Goal: Information Seeking & Learning: Learn about a topic

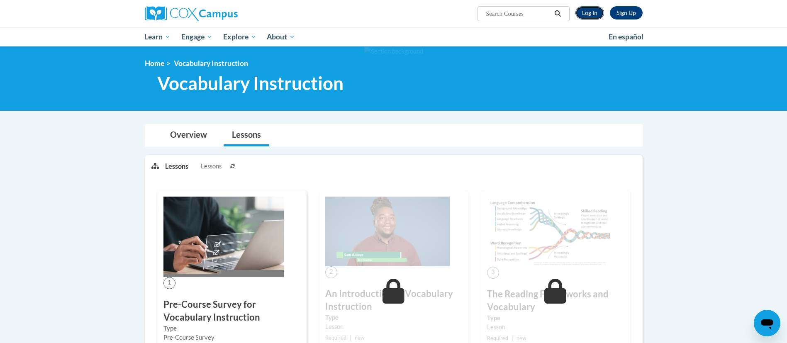
click at [582, 13] on link "Log In" at bounding box center [590, 12] width 29 height 13
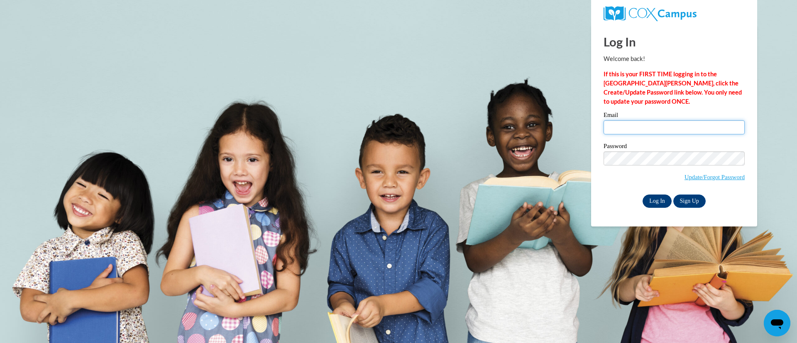
type input "ygreen@kippstriveprimary.org"
click at [667, 203] on input "Log In" at bounding box center [656, 201] width 29 height 13
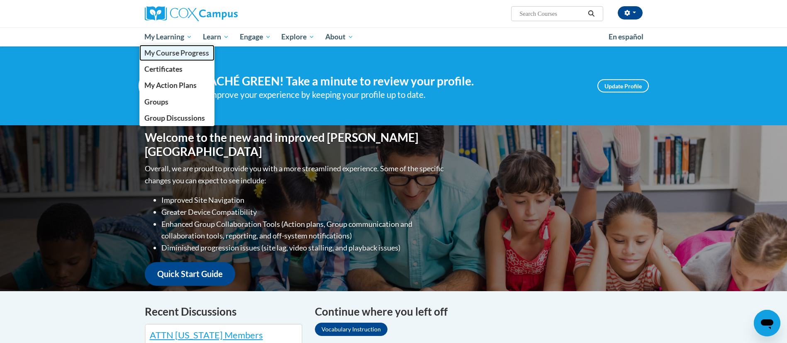
click at [158, 55] on span "My Course Progress" at bounding box center [176, 53] width 65 height 9
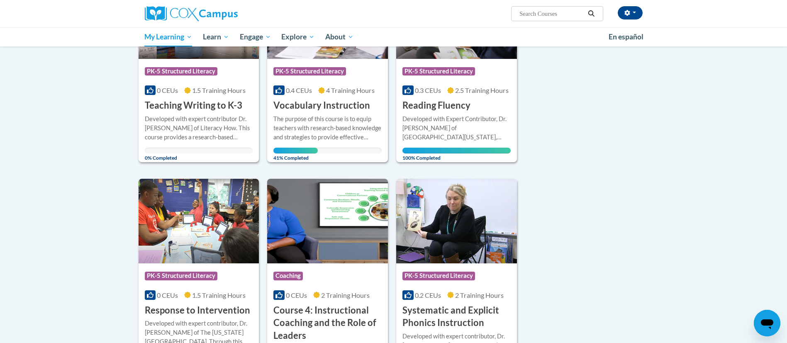
scroll to position [150, 0]
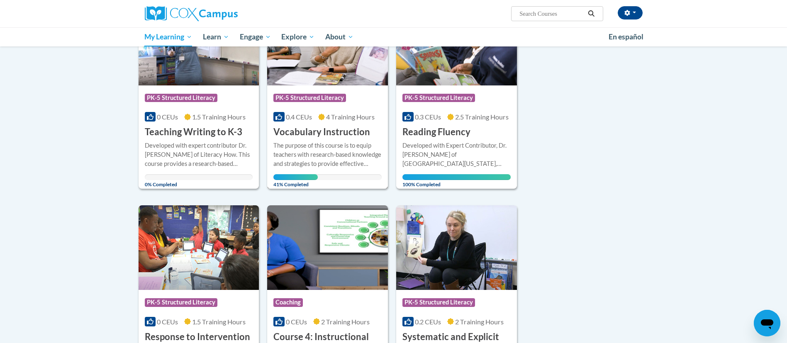
click at [314, 148] on div "The purpose of this course is to equip teachers with research-based knowledge a…" at bounding box center [327, 154] width 108 height 27
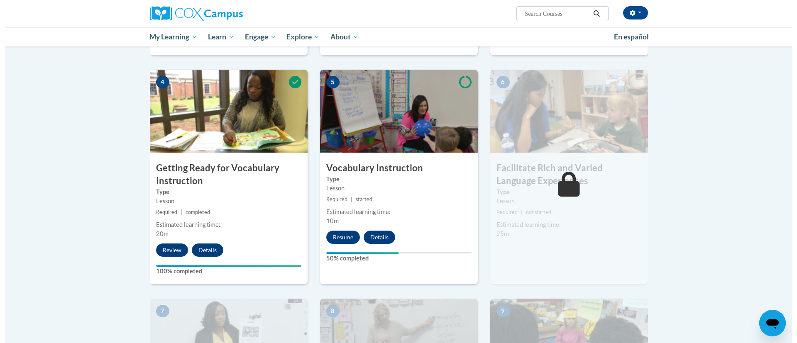
scroll to position [397, 0]
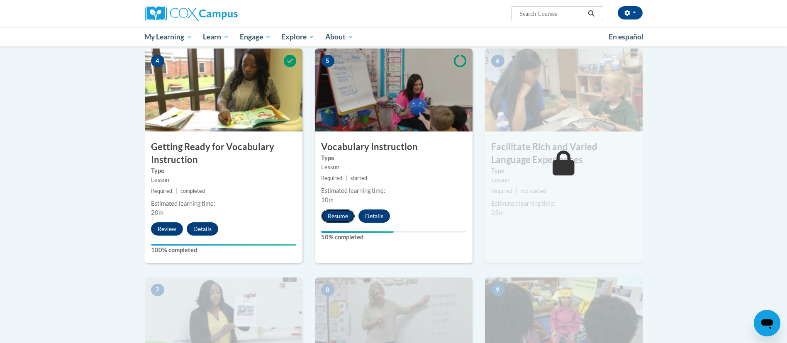
click at [330, 221] on button "Resume" at bounding box center [338, 216] width 34 height 13
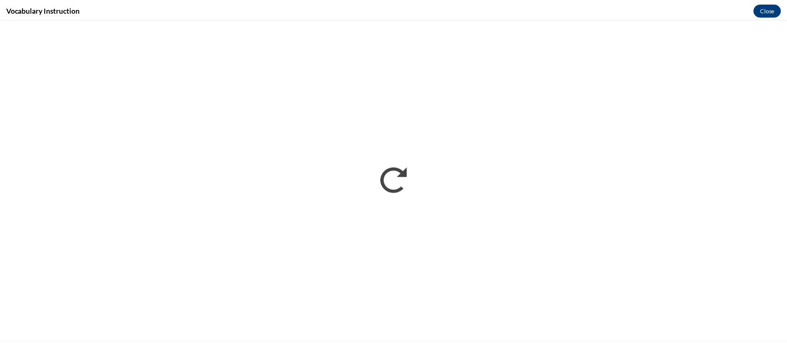
scroll to position [0, 0]
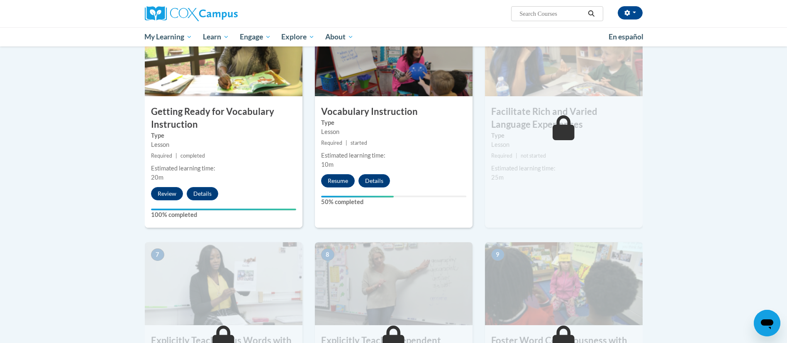
scroll to position [432, 0]
click at [551, 80] on img at bounding box center [564, 55] width 158 height 83
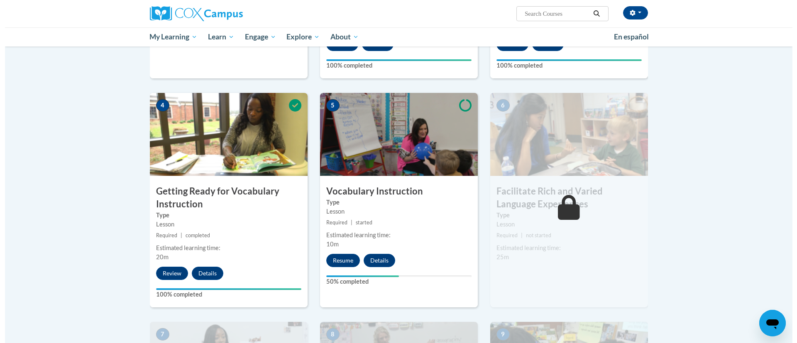
scroll to position [352, 0]
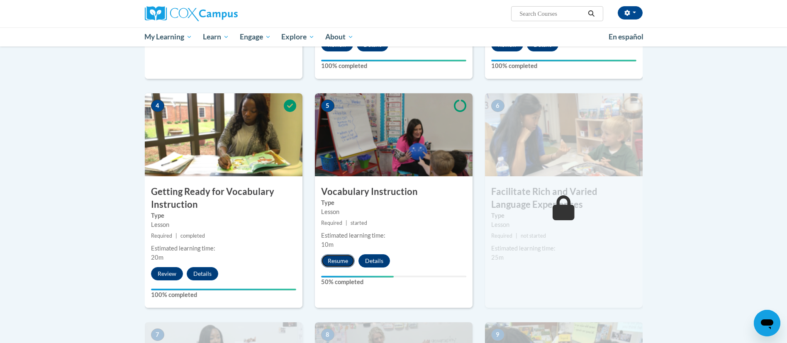
click at [335, 258] on button "Resume" at bounding box center [338, 260] width 34 height 13
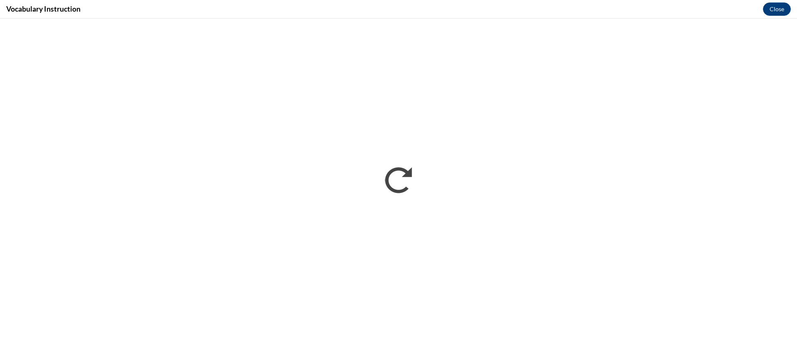
scroll to position [0, 0]
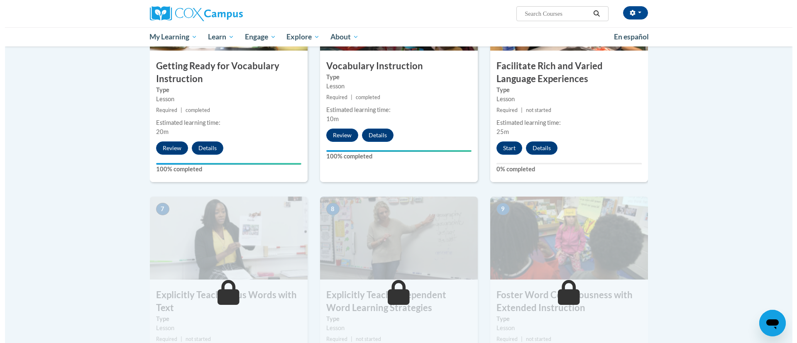
scroll to position [472, 0]
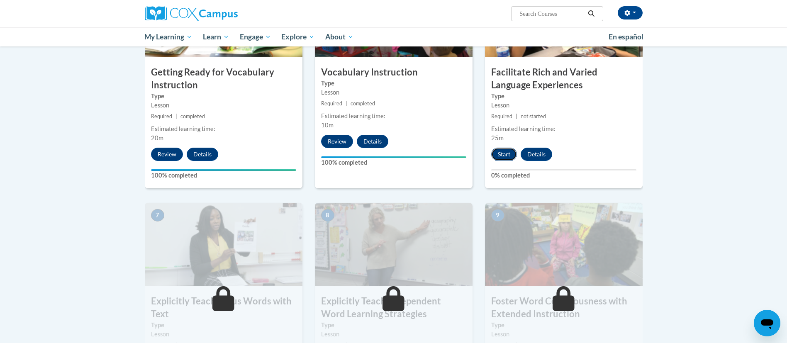
click at [504, 151] on button "Start" at bounding box center [504, 154] width 26 height 13
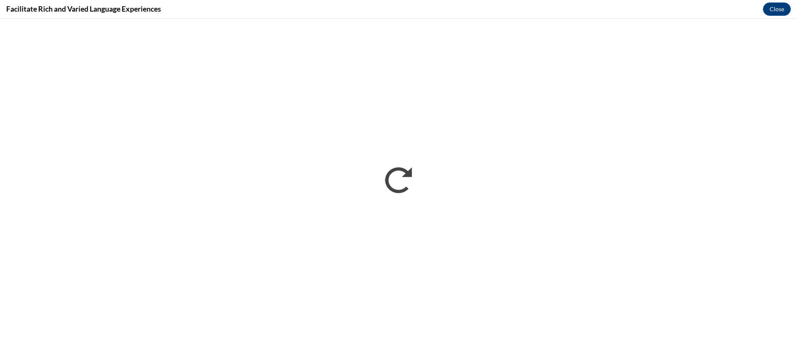
scroll to position [0, 0]
